Goal: Information Seeking & Learning: Find specific fact

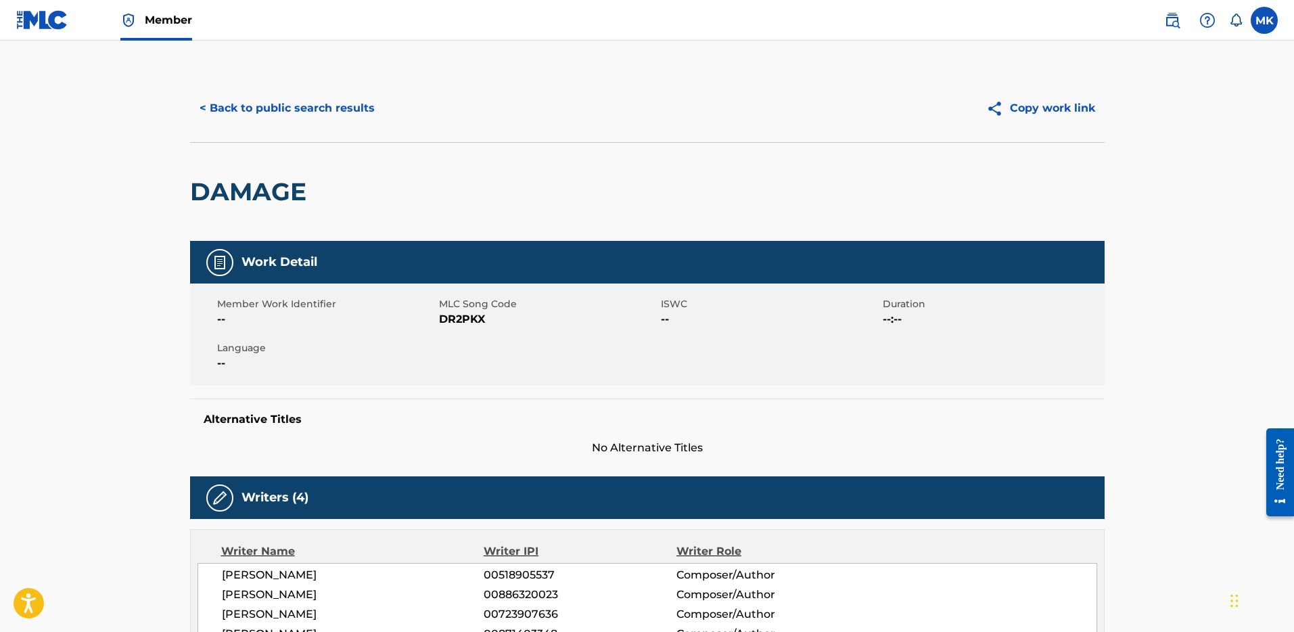
click at [162, 22] on span "Member" at bounding box center [168, 20] width 47 height 16
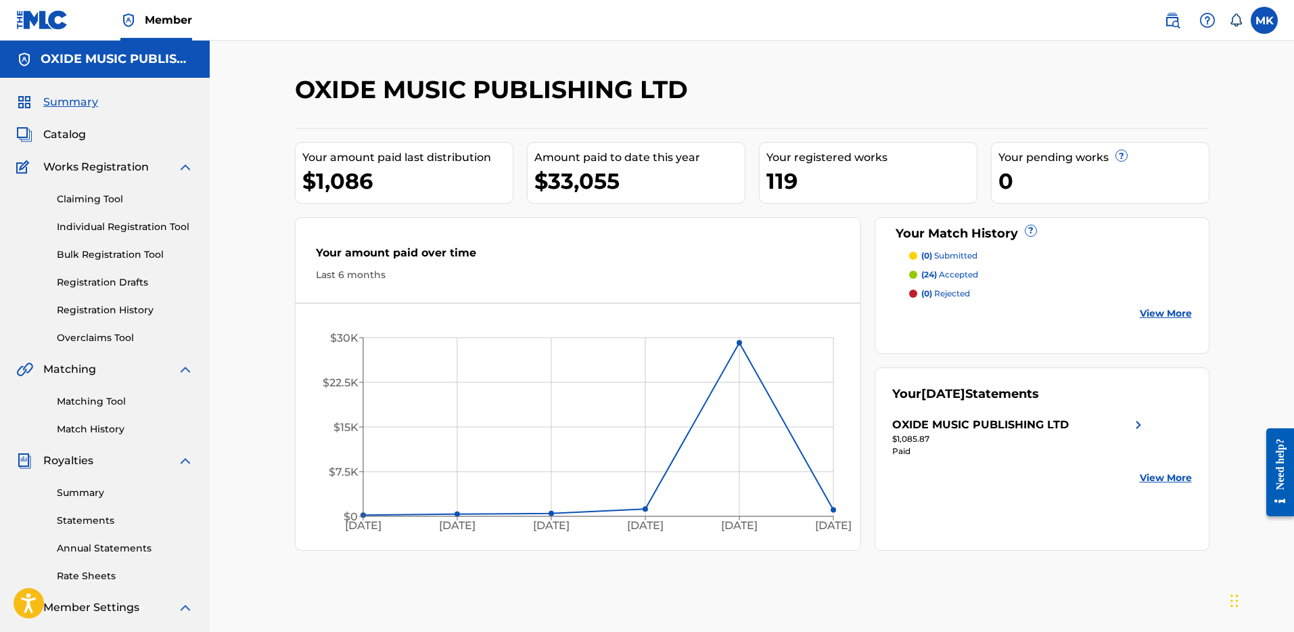
click at [334, 28] on nav "Member MK MK Mark Kesten mark@kestenpc.com Notification Preferences Profile Log…" at bounding box center [647, 20] width 1294 height 41
click at [1174, 26] on img at bounding box center [1172, 20] width 16 height 16
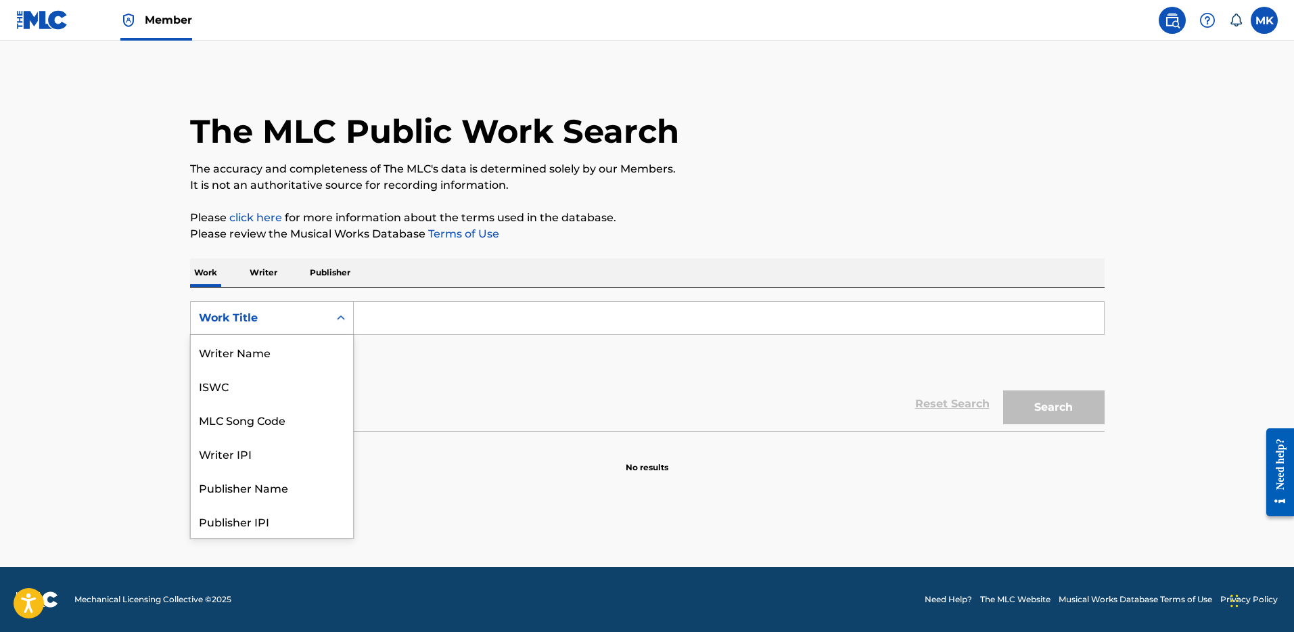
click at [334, 321] on icon "Search Form" at bounding box center [341, 318] width 14 height 14
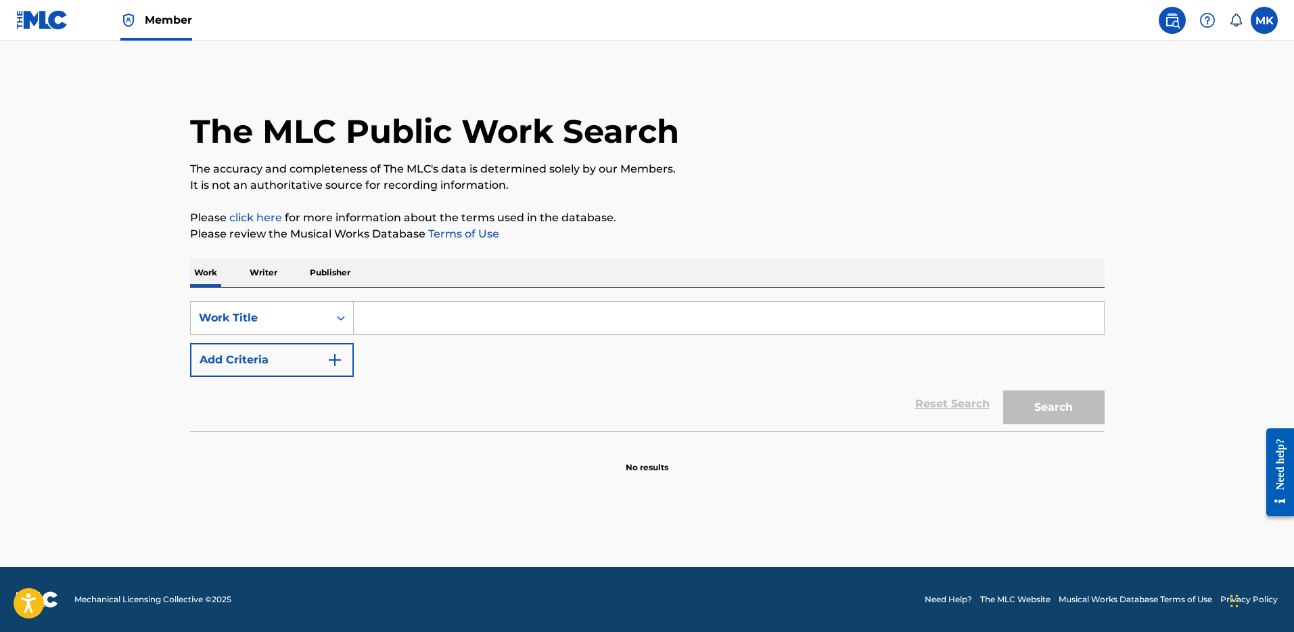
click at [269, 273] on p "Writer" at bounding box center [264, 272] width 36 height 28
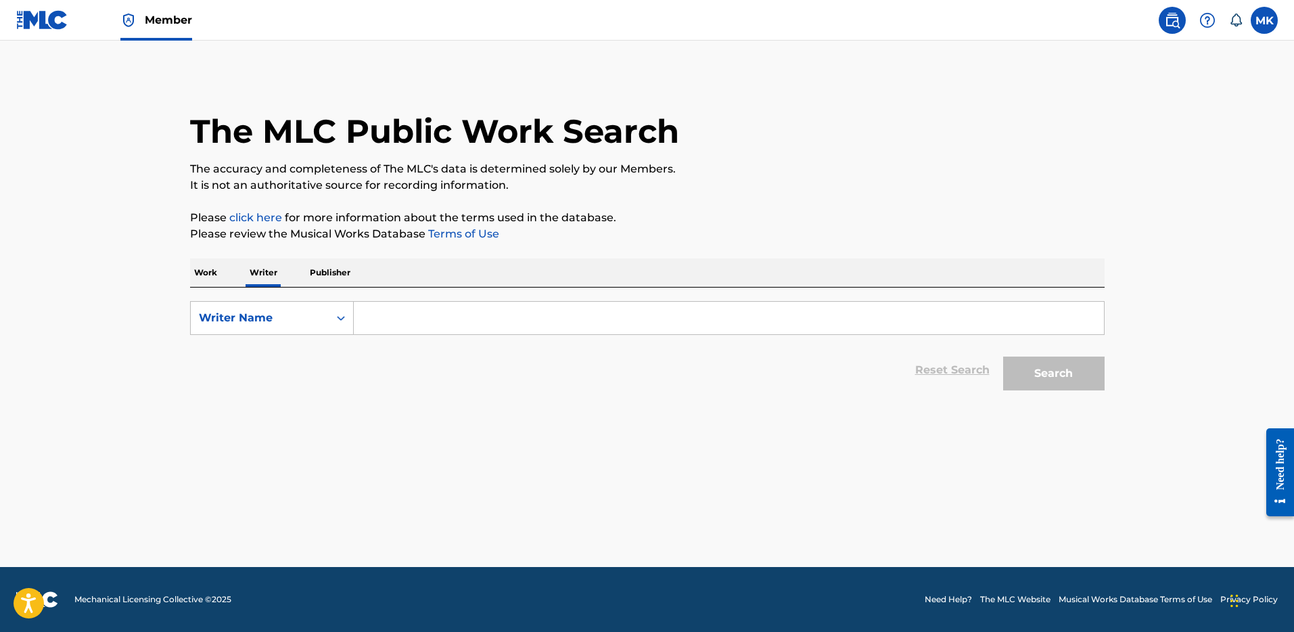
click at [392, 316] on input "Search Form" at bounding box center [729, 318] width 750 height 32
type input "[PERSON_NAME]"
click at [1041, 390] on div "Search" at bounding box center [1051, 370] width 108 height 54
click at [1040, 380] on button "Search" at bounding box center [1053, 374] width 101 height 34
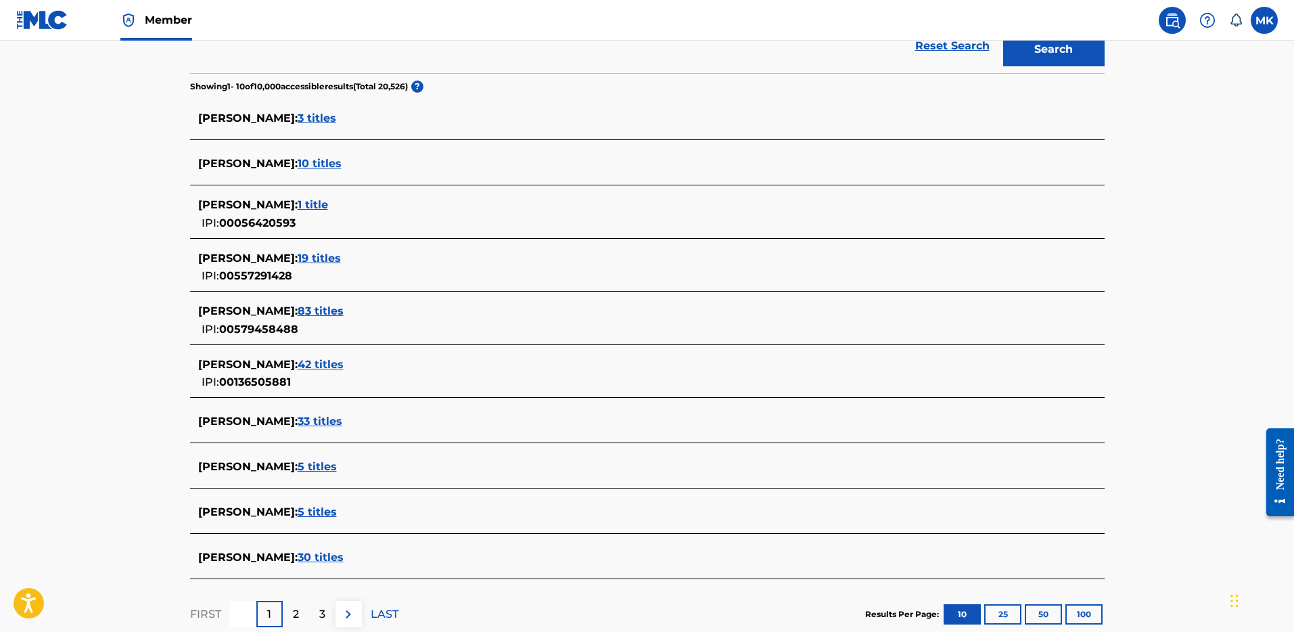
scroll to position [321, 0]
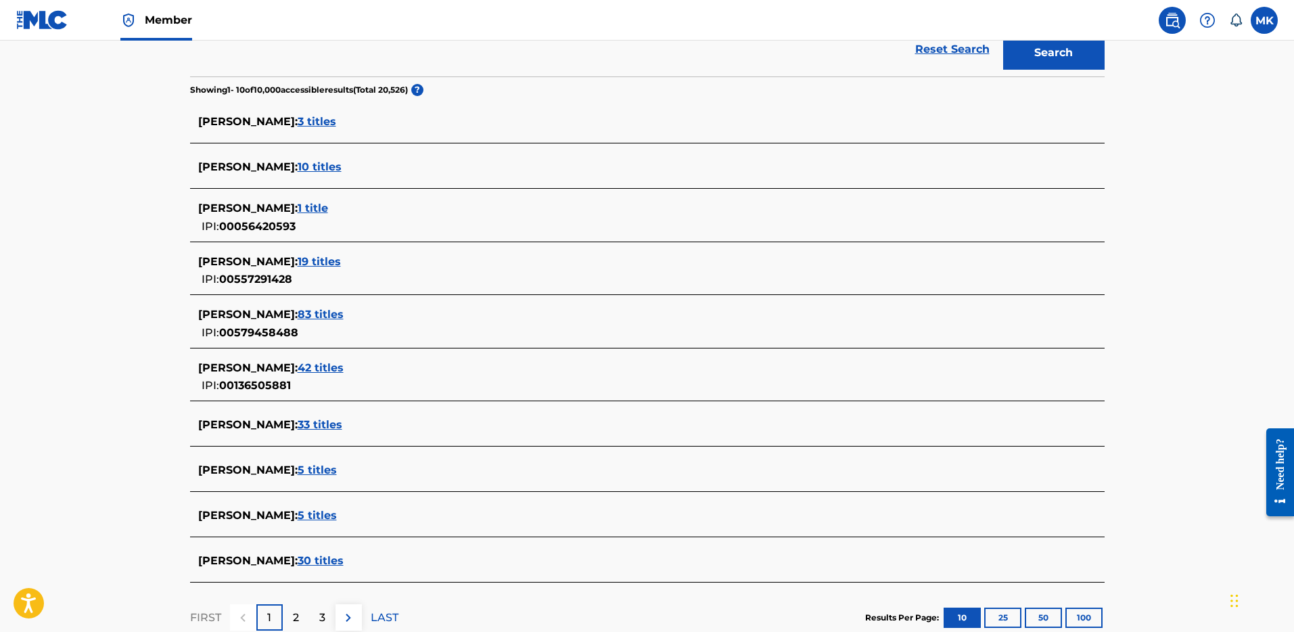
click at [331, 315] on span "83 titles" at bounding box center [321, 314] width 46 height 13
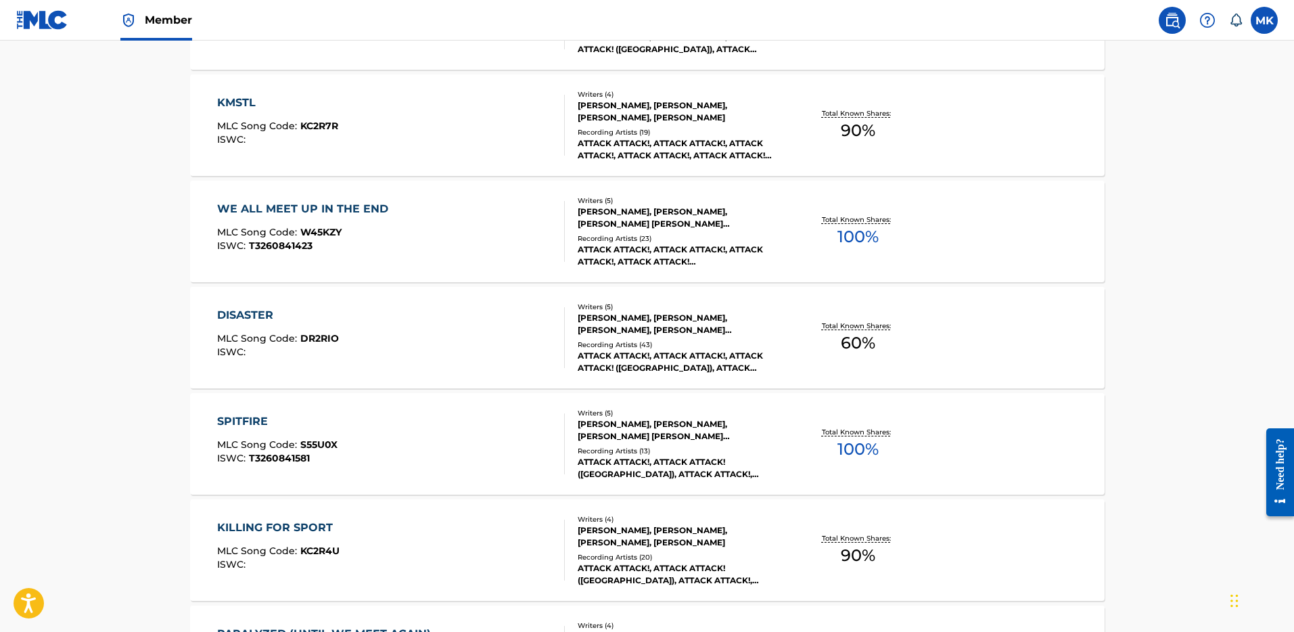
scroll to position [618, 0]
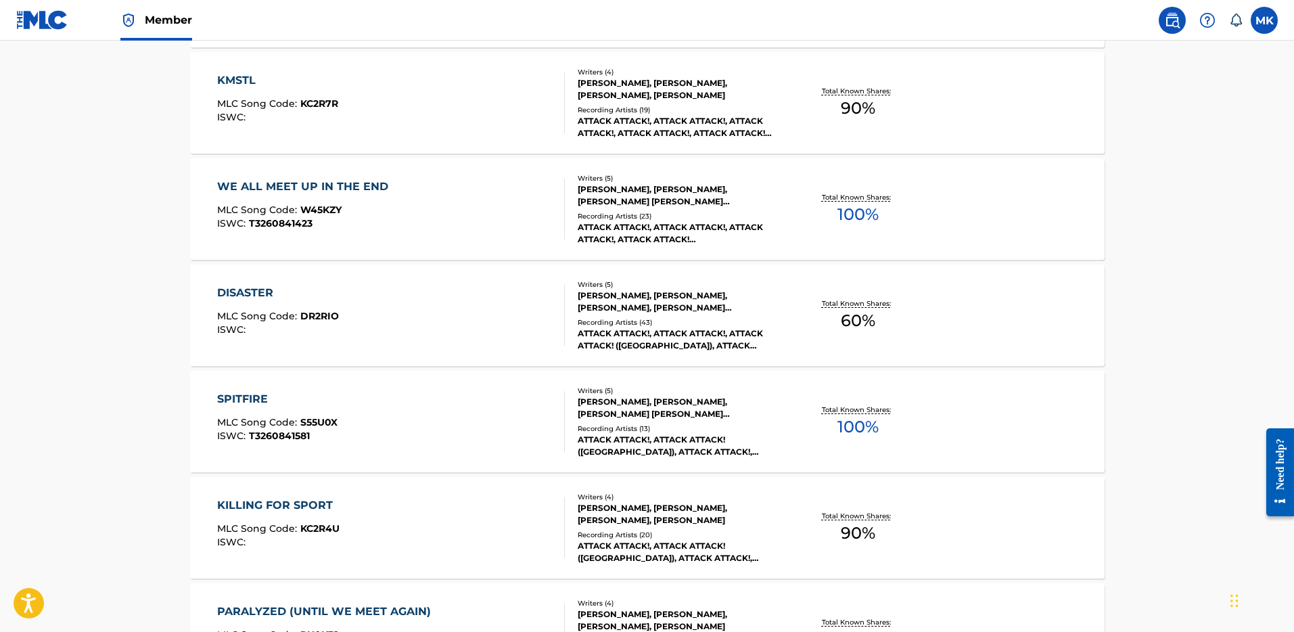
click at [645, 321] on div "Recording Artists ( 43 )" at bounding box center [680, 322] width 204 height 10
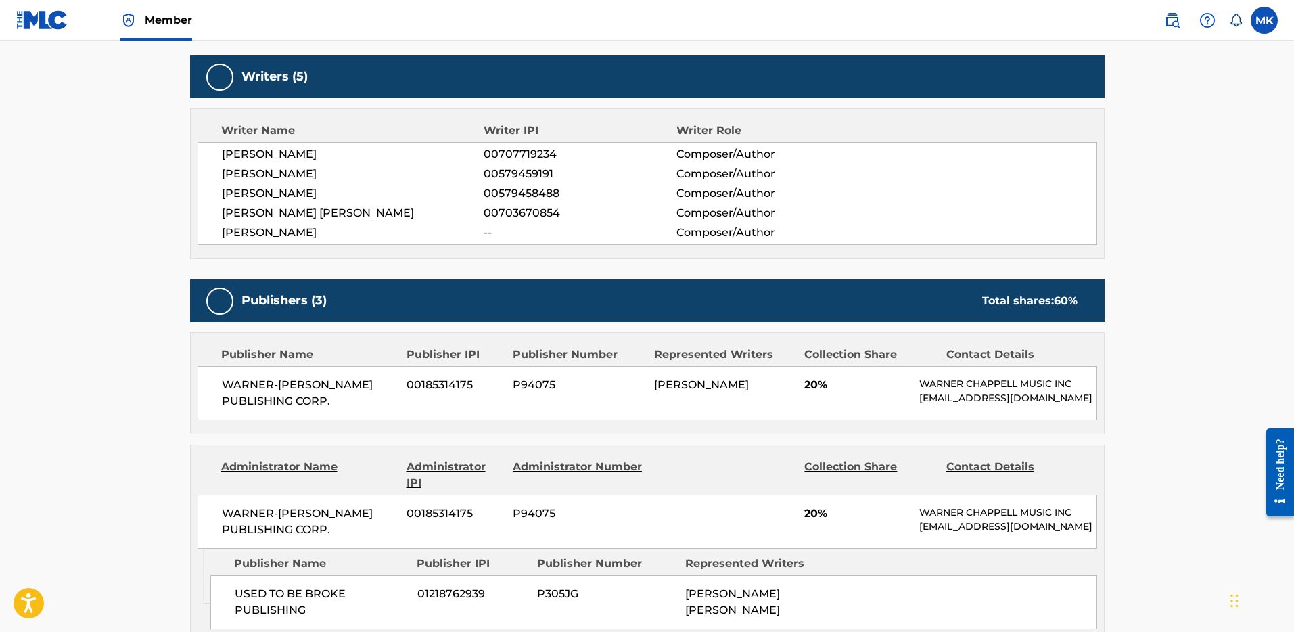
scroll to position [415, 0]
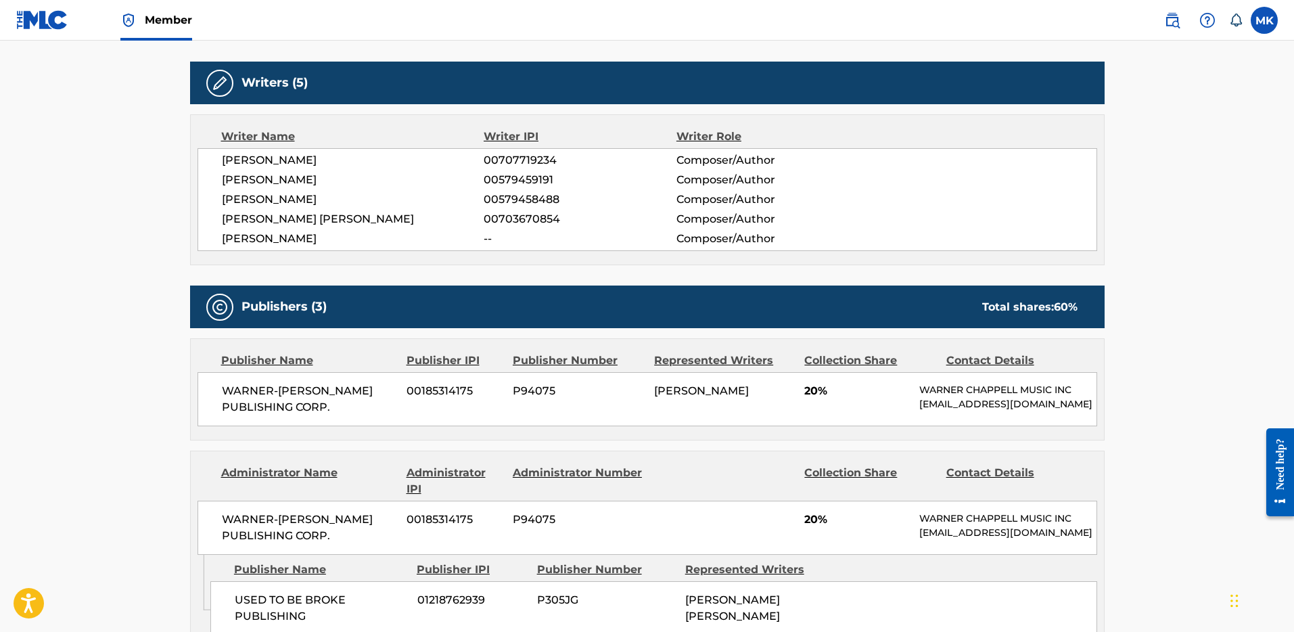
click at [222, 160] on span "[PERSON_NAME]" at bounding box center [353, 160] width 262 height 16
click at [671, 426] on div "WARNER-[PERSON_NAME] PUBLISHING CORP. 00185314175 P94075 [PERSON_NAME] 20% [PER…" at bounding box center [648, 399] width 900 height 54
drag, startPoint x: 804, startPoint y: 390, endPoint x: 826, endPoint y: 388, distance: 22.4
click at [826, 388] on span "20%" at bounding box center [856, 391] width 105 height 16
click at [806, 418] on div "WARNER-[PERSON_NAME] PUBLISHING CORP. 00185314175 P94075 [PERSON_NAME] 20% [PER…" at bounding box center [648, 399] width 900 height 54
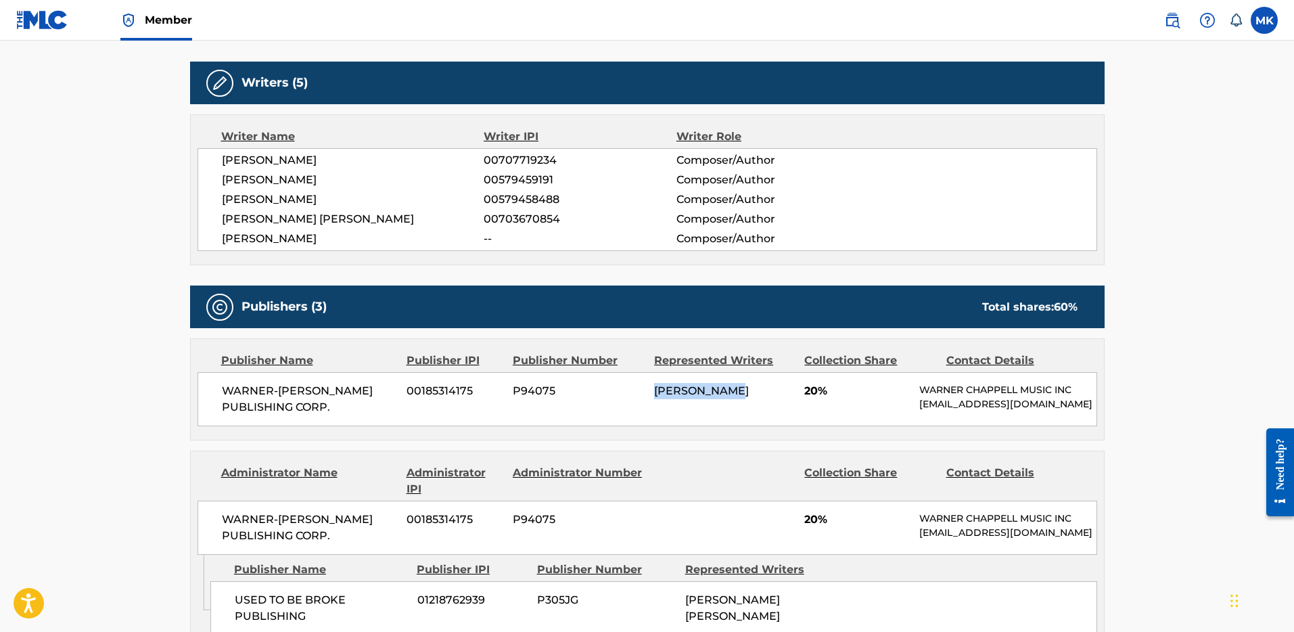
drag, startPoint x: 656, startPoint y: 392, endPoint x: 739, endPoint y: 392, distance: 83.2
click at [739, 392] on div "[PERSON_NAME]" at bounding box center [724, 391] width 140 height 16
click at [750, 405] on div "WARNER-[PERSON_NAME] PUBLISHING CORP. 00185314175 P94075 [PERSON_NAME] 20% [PER…" at bounding box center [648, 399] width 900 height 54
drag, startPoint x: 804, startPoint y: 390, endPoint x: 832, endPoint y: 388, distance: 28.5
click at [831, 389] on span "20%" at bounding box center [856, 391] width 105 height 16
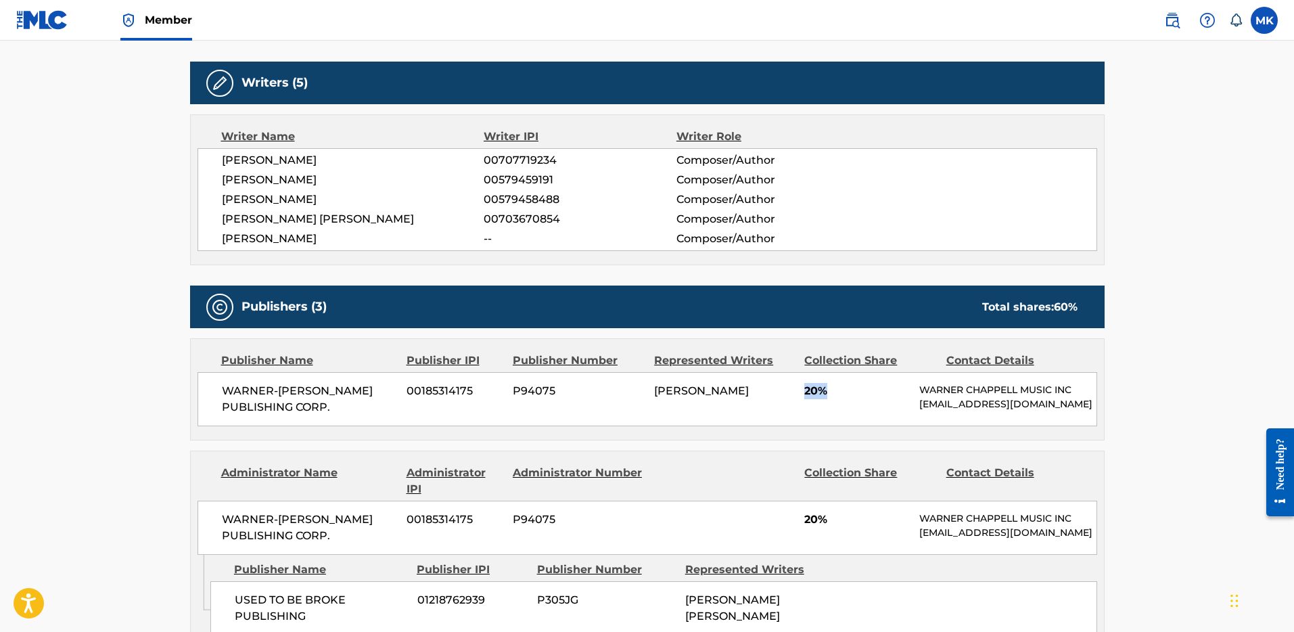
click at [827, 412] on div "WARNER-[PERSON_NAME] PUBLISHING CORP. 00185314175 P94075 [PERSON_NAME] 20% [PER…" at bounding box center [648, 399] width 900 height 54
drag, startPoint x: 801, startPoint y: 390, endPoint x: 831, endPoint y: 401, distance: 31.9
click at [825, 389] on div "WARNER-[PERSON_NAME] PUBLISHING CORP. 00185314175 P94075 [PERSON_NAME] 20% [PER…" at bounding box center [648, 399] width 900 height 54
click at [837, 419] on div "WARNER-[PERSON_NAME] PUBLISHING CORP. 00185314175 P94075 [PERSON_NAME] 20% [PER…" at bounding box center [648, 399] width 900 height 54
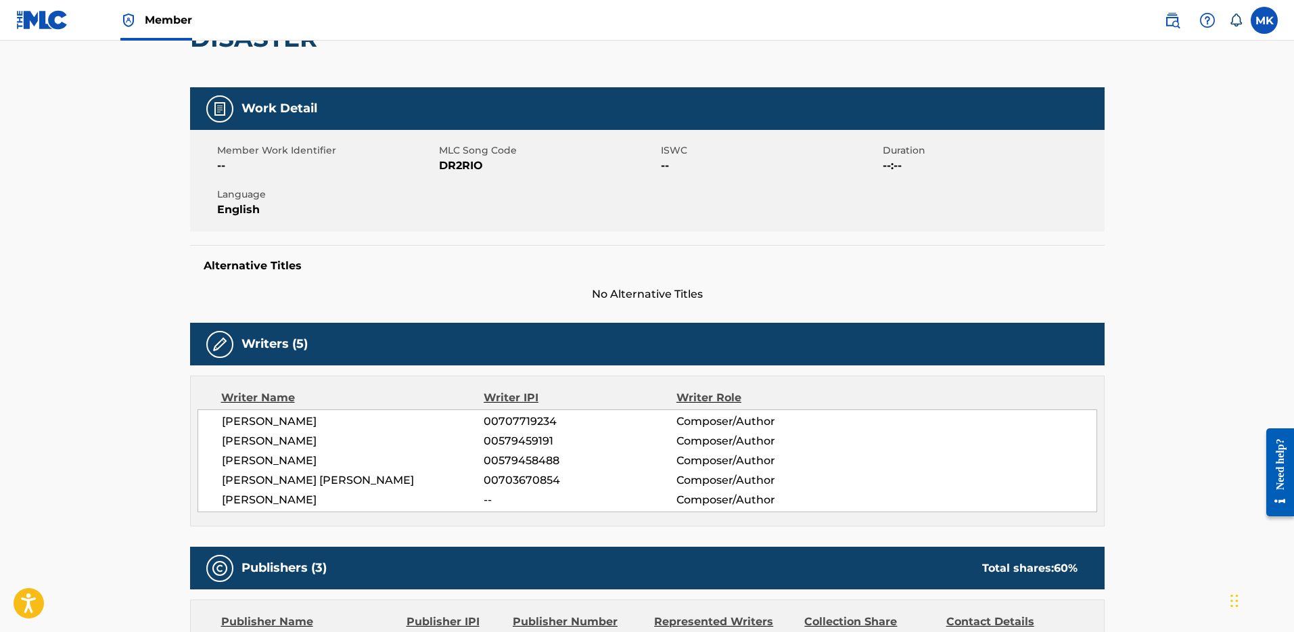
scroll to position [0, 0]
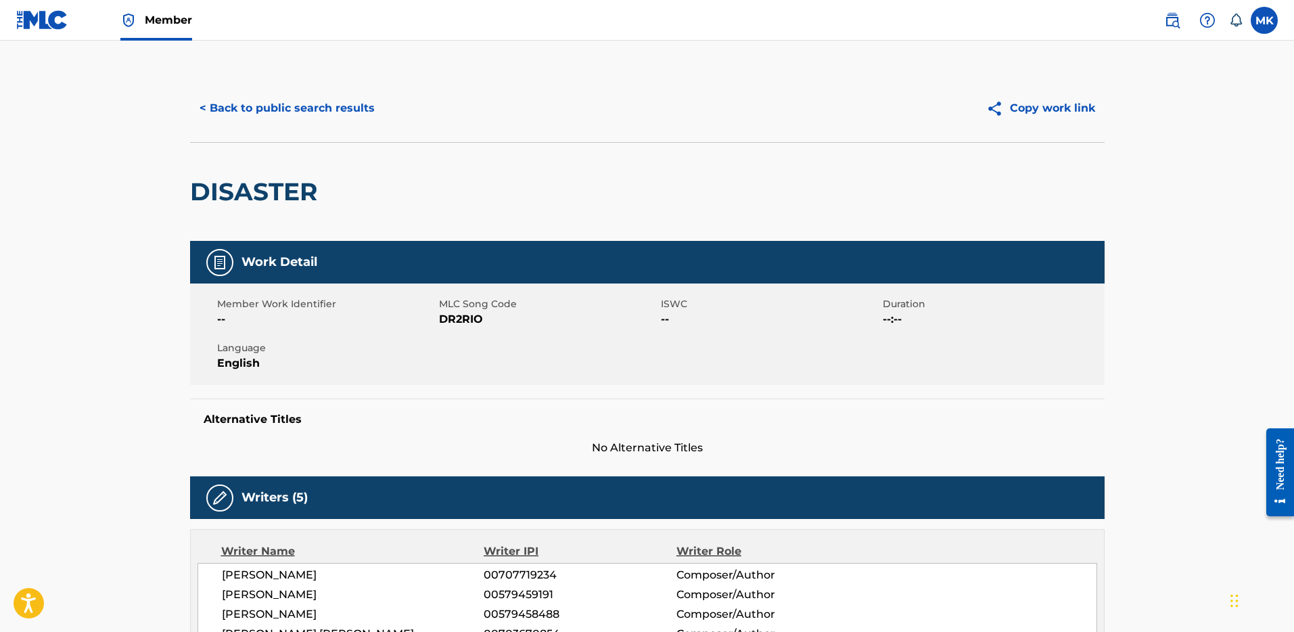
click at [228, 108] on button "< Back to public search results" at bounding box center [287, 108] width 194 height 34
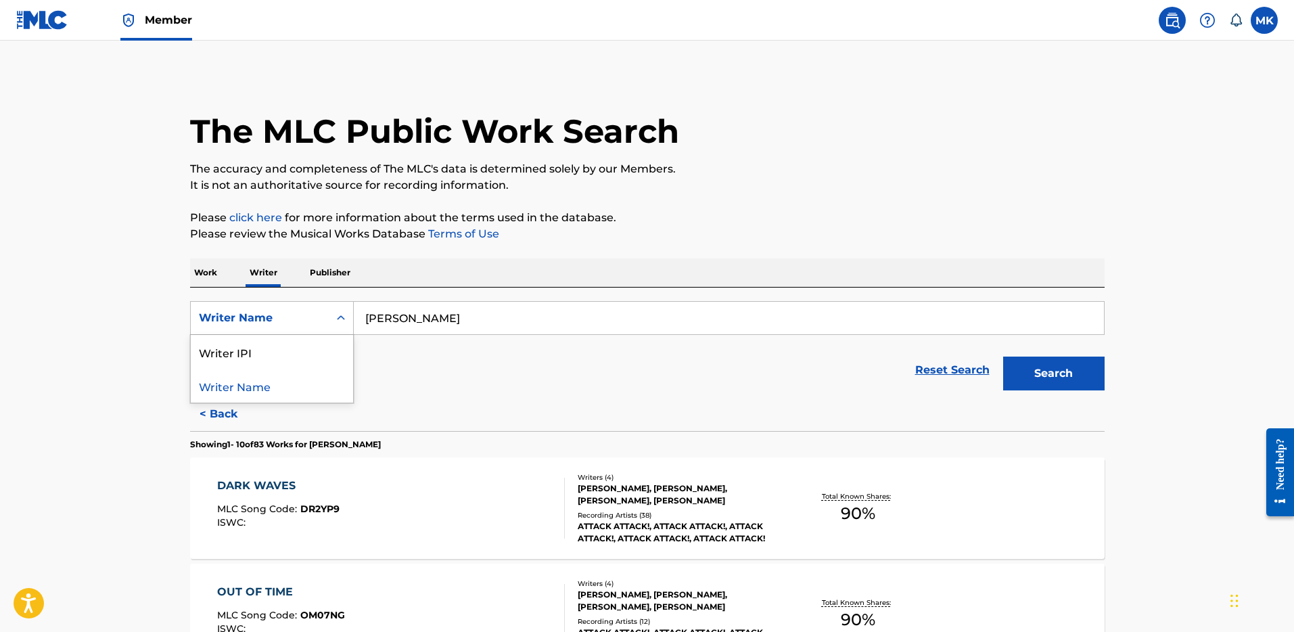
click at [340, 317] on icon "Search Form" at bounding box center [341, 317] width 8 height 5
click at [258, 382] on div "Writer Name" at bounding box center [272, 386] width 162 height 34
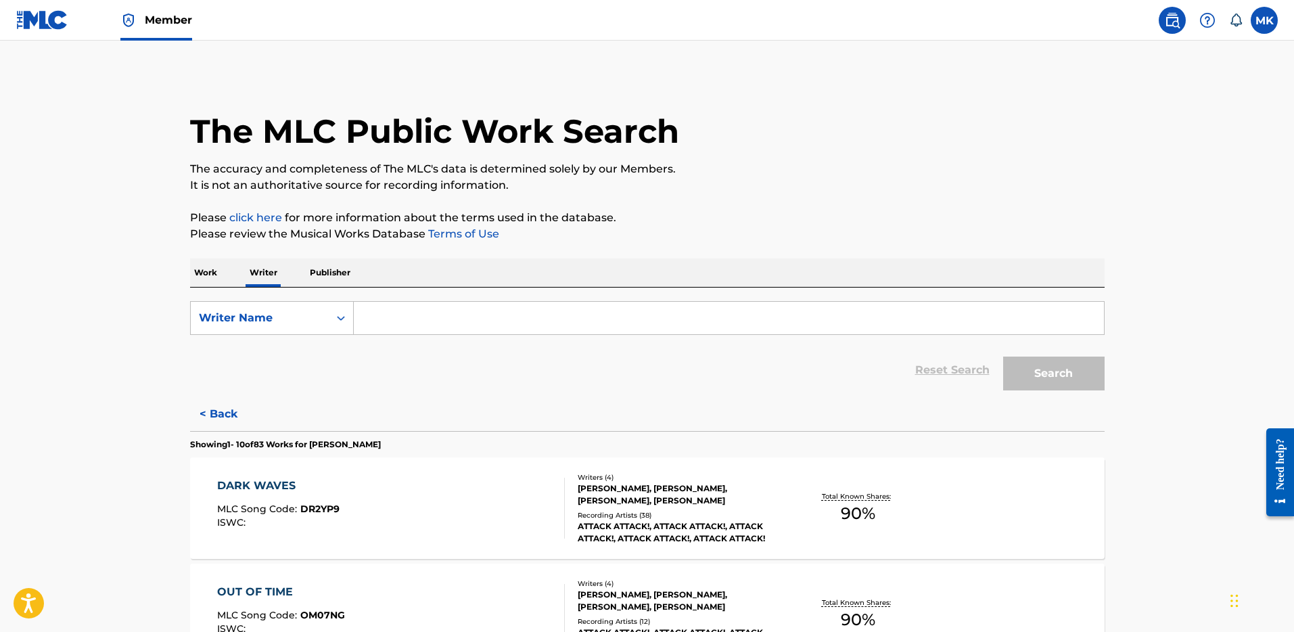
click at [514, 320] on input "Search Form" at bounding box center [729, 318] width 750 height 32
drag, startPoint x: 539, startPoint y: 321, endPoint x: 290, endPoint y: 294, distance: 250.4
click at [290, 294] on div "SearchWithCriteria58c18eb3-f32f-48d8-99bf-dd6e453a8061 Writer Name [PERSON_NAME…" at bounding box center [647, 343] width 915 height 110
type input "[PERSON_NAME]"
